Goal: Task Accomplishment & Management: Complete application form

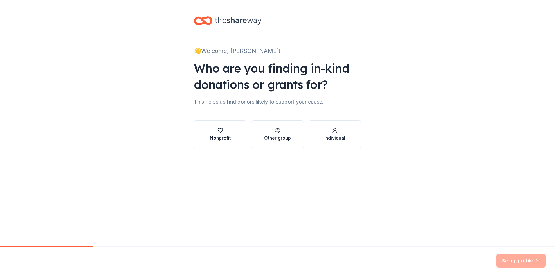
click at [215, 127] on div "button" at bounding box center [220, 130] width 21 height 6
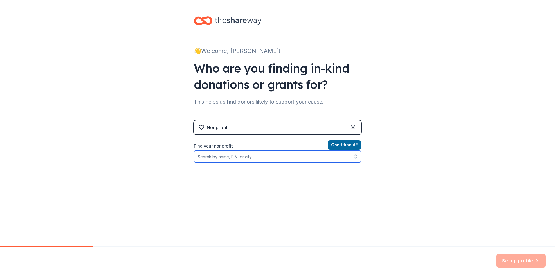
click at [270, 157] on input "Find your nonprofit" at bounding box center [277, 157] width 167 height 12
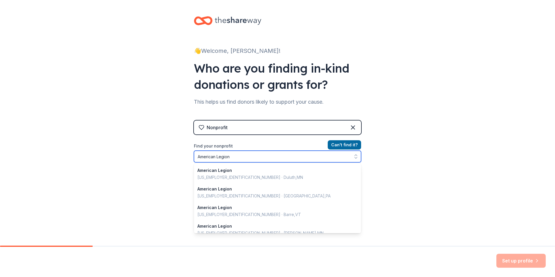
click at [239, 156] on input "American Legion" at bounding box center [277, 157] width 167 height 12
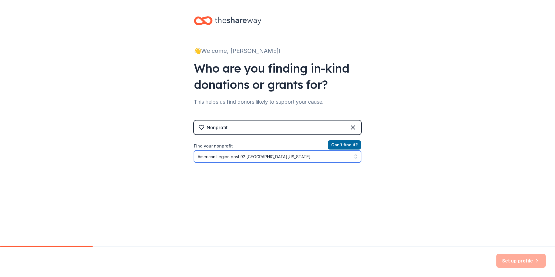
click at [291, 155] on input "American Legion post 92 [GEOGRAPHIC_DATA][US_STATE]" at bounding box center [277, 157] width 167 height 12
click at [355, 158] on icon "button" at bounding box center [356, 157] width 2 height 1
click at [294, 159] on input "American Legion post 92 [GEOGRAPHIC_DATA][US_STATE]" at bounding box center [277, 157] width 167 height 12
click at [246, 156] on input "American Legion post 92 [GEOGRAPHIC_DATA][US_STATE]" at bounding box center [277, 157] width 167 height 12
click at [281, 154] on input "American Legion [GEOGRAPHIC_DATA][US_STATE]" at bounding box center [277, 157] width 167 height 12
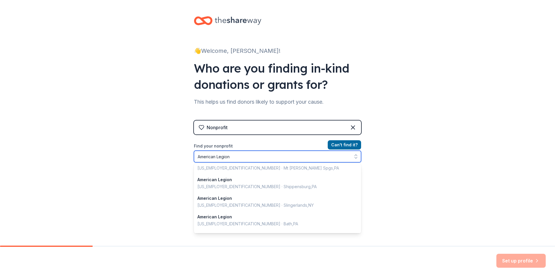
scroll to position [268, 0]
click at [260, 157] on input "American Legion" at bounding box center [277, 157] width 167 height 12
type input "American Legion"
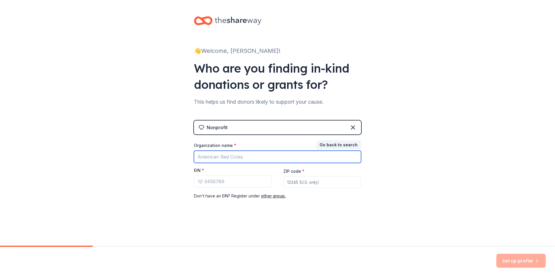
click at [250, 157] on input "Organization name *" at bounding box center [277, 157] width 167 height 12
click at [251, 156] on input "Organization name *" at bounding box center [277, 157] width 167 height 12
click at [241, 158] on input "Organization name *" at bounding box center [277, 157] width 167 height 12
type input "[DEMOGRAPHIC_DATA] legion"
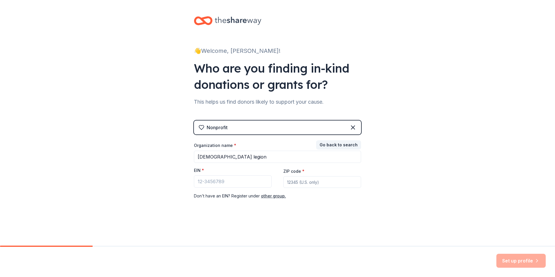
click at [300, 185] on input "ZIP code *" at bounding box center [322, 182] width 78 height 12
